Goal: Find specific page/section: Find specific page/section

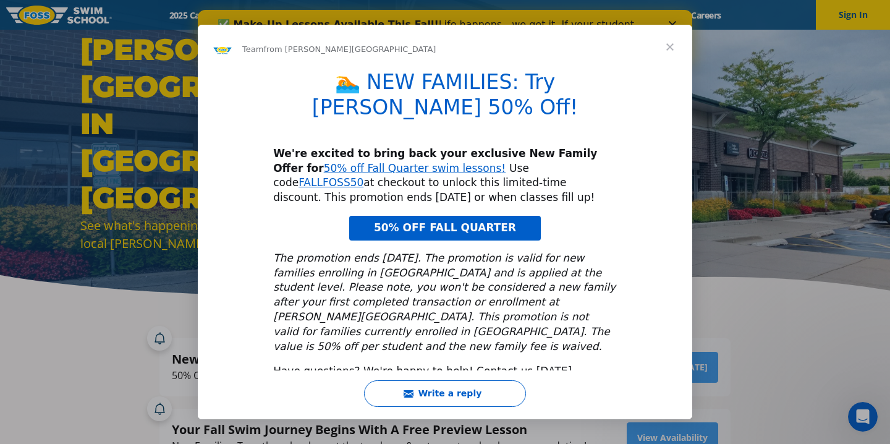
click at [672, 60] on span "Close" at bounding box center [670, 47] width 45 height 45
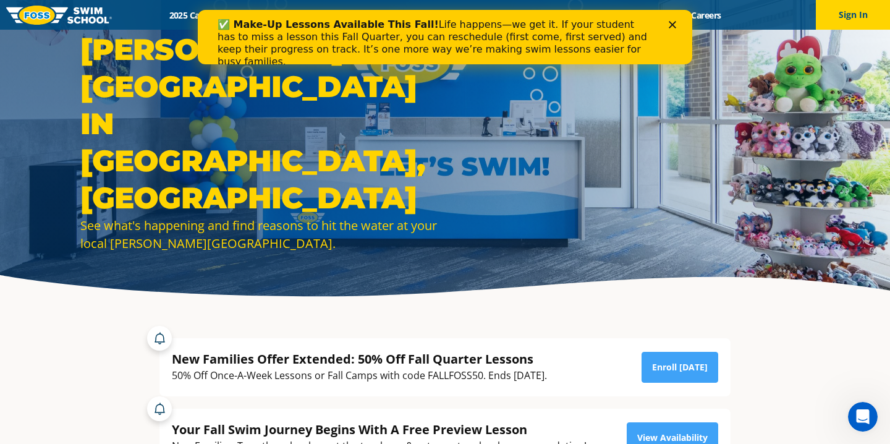
click at [672, 30] on div "✅ Make-Up Lessons Available This Fall! Life happens—we get it. If your student …" at bounding box center [445, 43] width 455 height 57
click at [672, 25] on polygon "Close" at bounding box center [672, 24] width 7 height 7
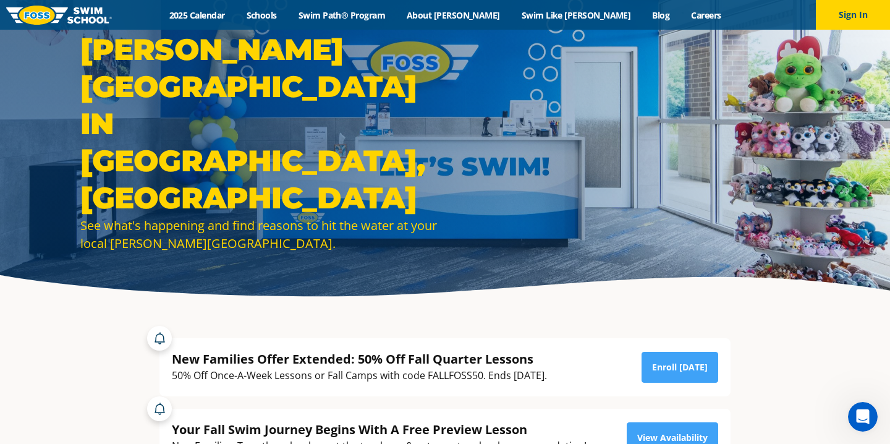
click at [560, 22] on div "Menu 2025 Calendar Schools Swim Path® Program About FOSS Swim Like Regan Blog C…" at bounding box center [445, 15] width 890 height 30
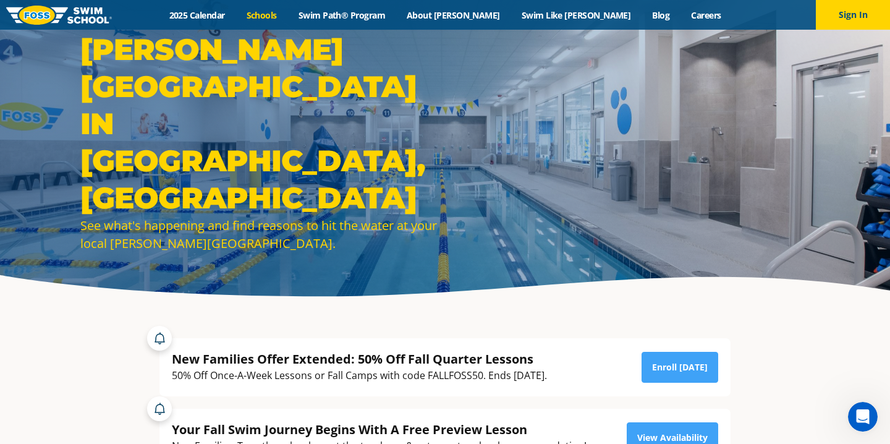
click at [287, 9] on link "Schools" at bounding box center [262, 15] width 52 height 12
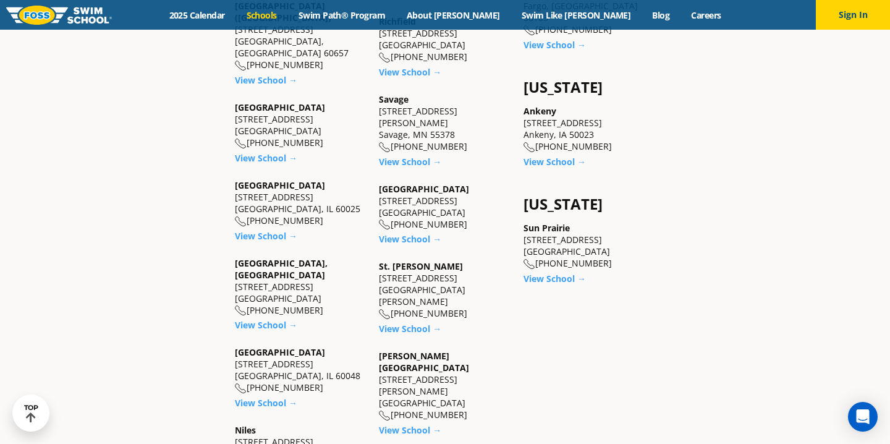
scroll to position [862, 0]
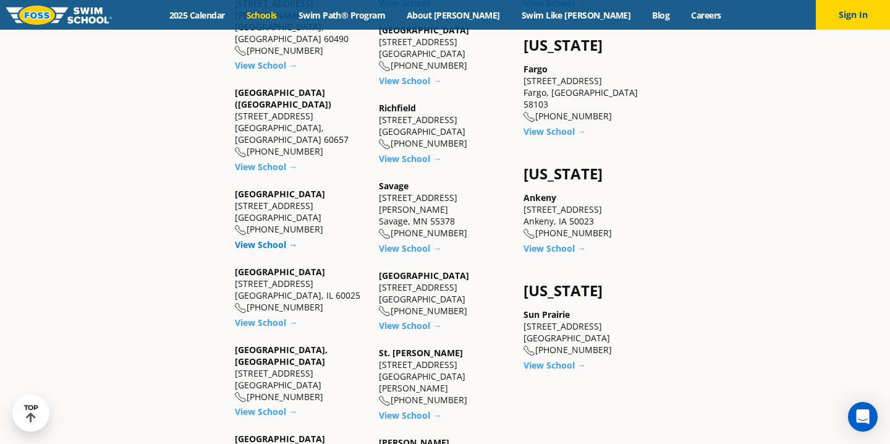
click at [270, 239] on link "View School →" at bounding box center [266, 245] width 62 height 12
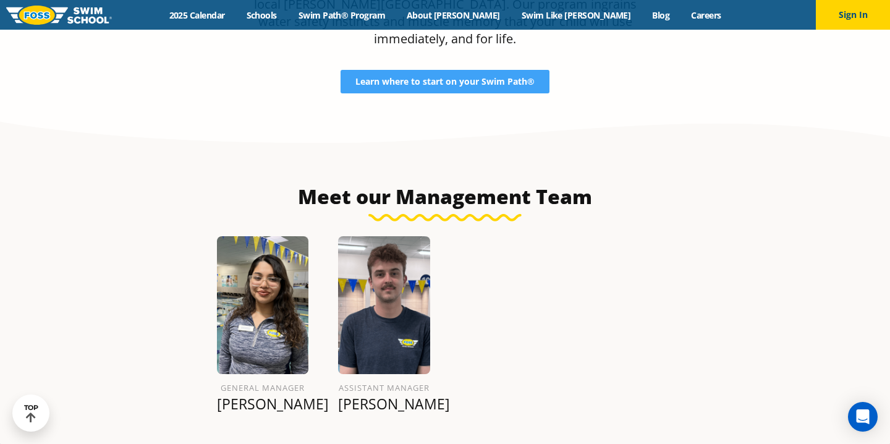
scroll to position [1403, 0]
